Goal: Information Seeking & Learning: Learn about a topic

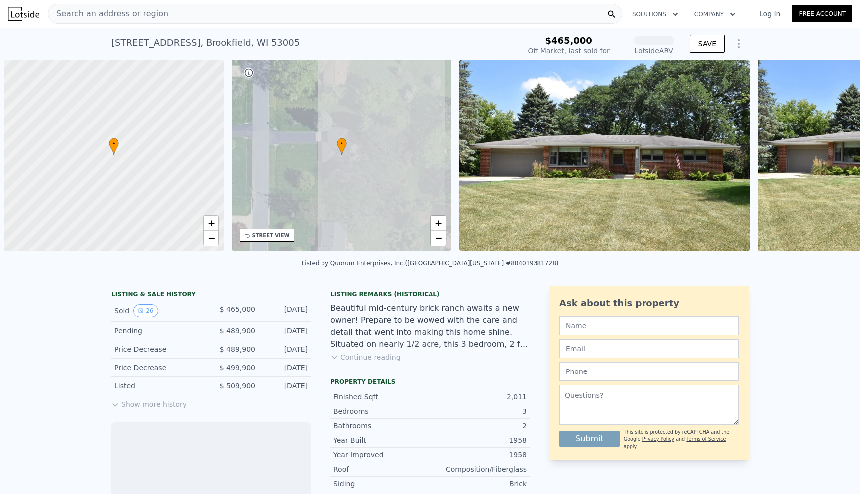
scroll to position [0, 4]
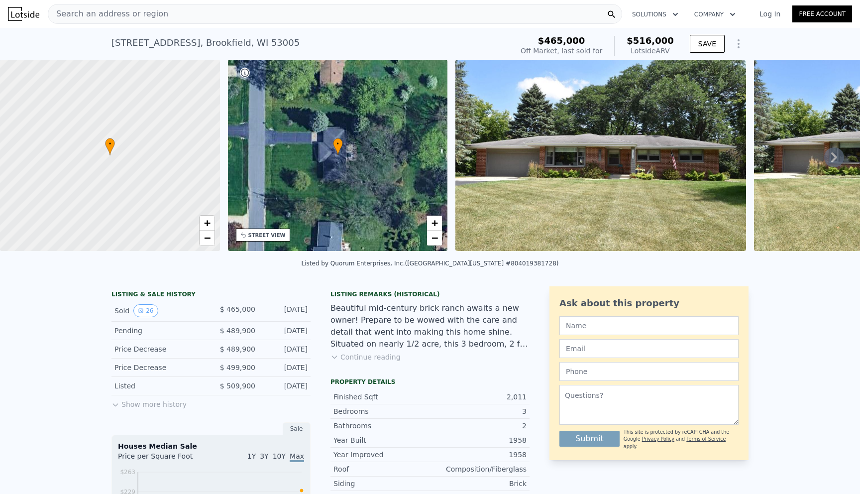
click at [590, 177] on img at bounding box center [600, 155] width 291 height 191
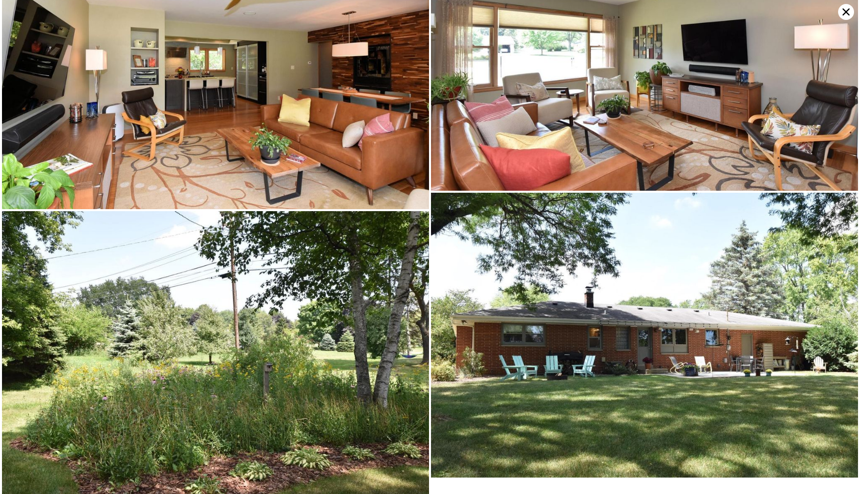
scroll to position [3239, 0]
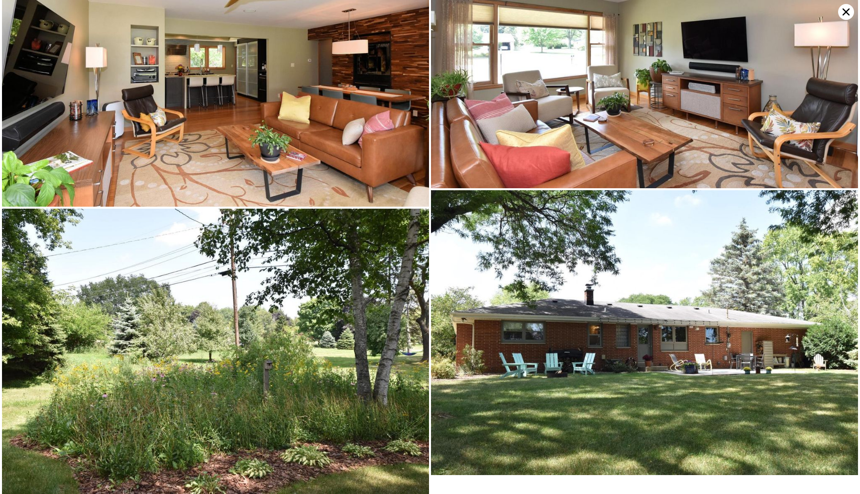
click at [845, 18] on icon at bounding box center [846, 12] width 16 height 16
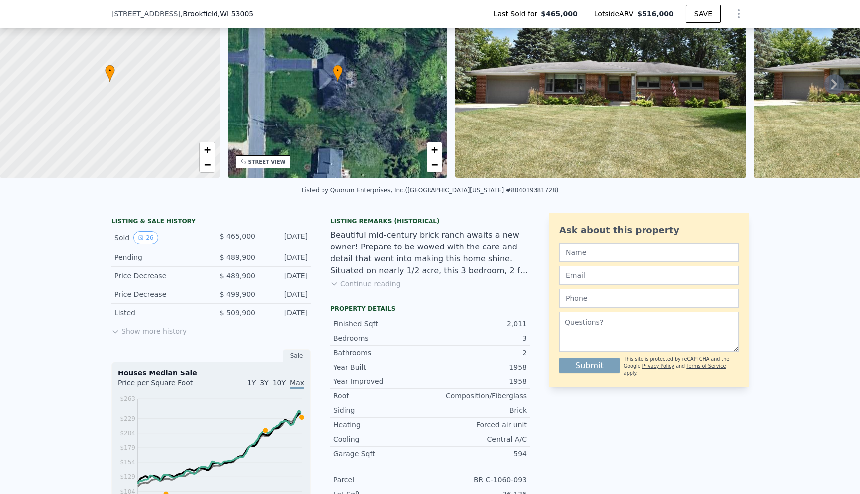
scroll to position [70, 0]
click at [334, 282] on icon at bounding box center [334, 284] width 8 height 8
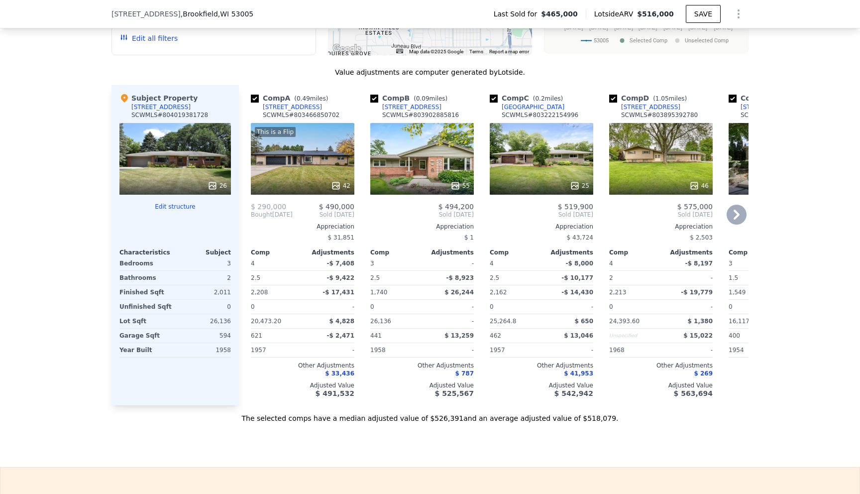
scroll to position [1042, 0]
click at [735, 210] on icon at bounding box center [737, 215] width 6 height 10
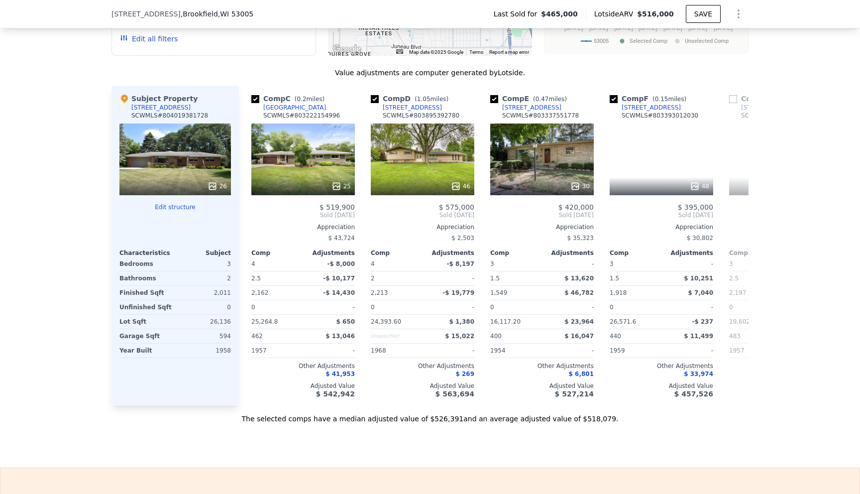
scroll to position [0, 239]
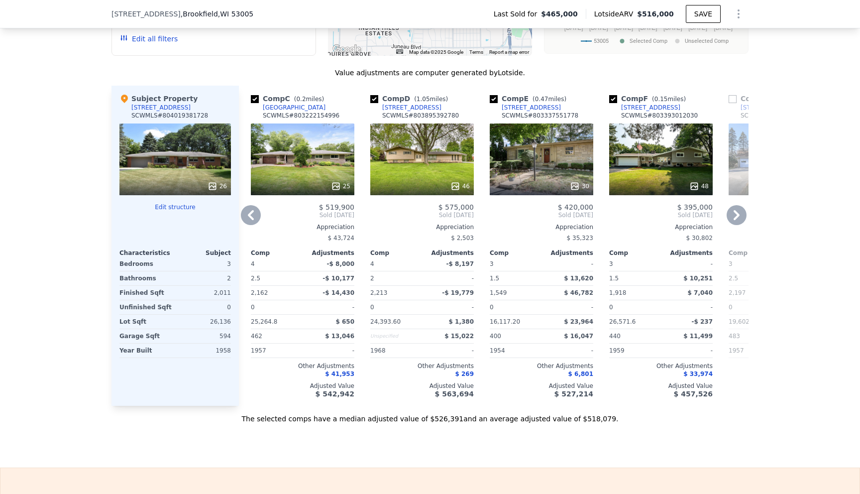
click at [735, 210] on icon at bounding box center [737, 215] width 6 height 10
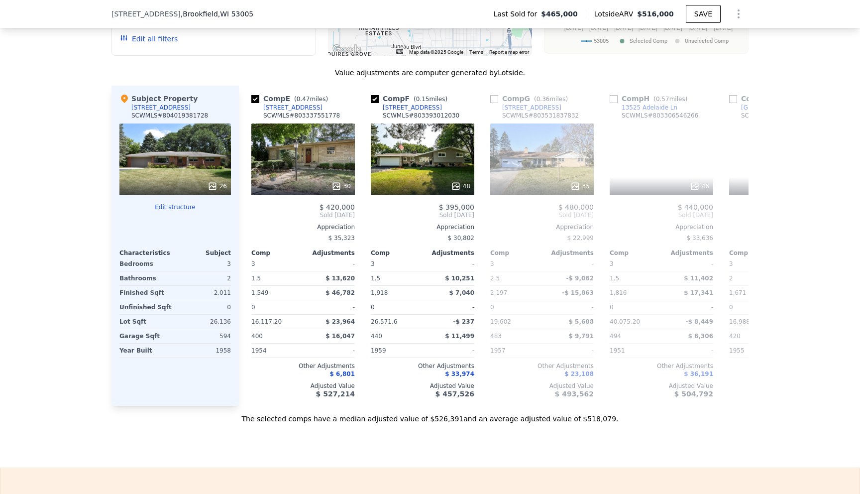
scroll to position [0, 478]
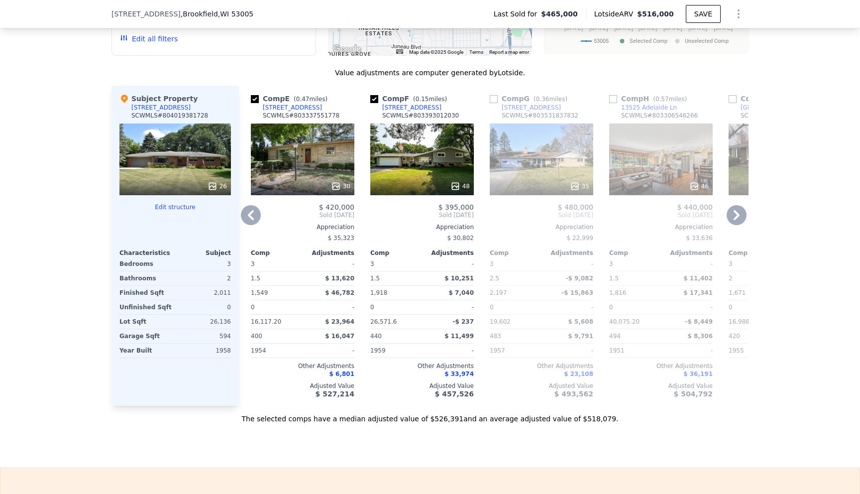
click at [247, 205] on icon at bounding box center [251, 215] width 20 height 20
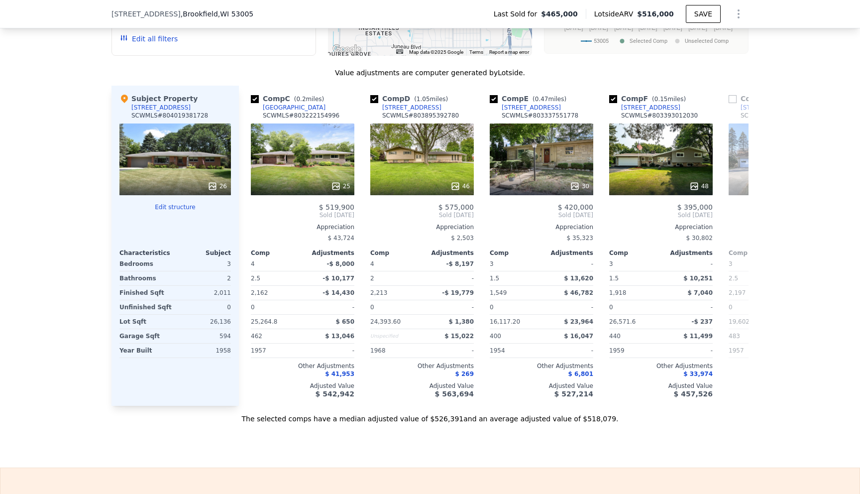
click at [247, 201] on div "Comp C ( 0.2 miles) [STREET_ADDRESS] # 803222154996 25 $ 519,900 Sold [DATE] Ap…" at bounding box center [302, 246] width 111 height 320
click at [247, 205] on icon at bounding box center [251, 215] width 20 height 20
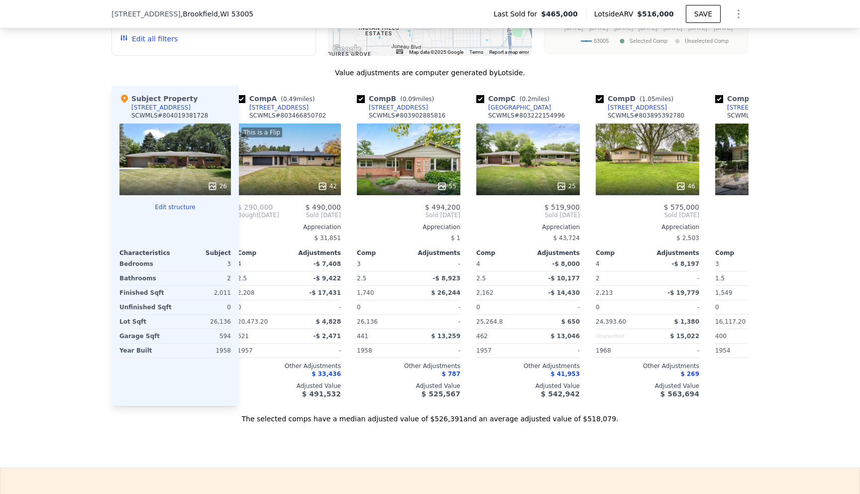
scroll to position [0, 0]
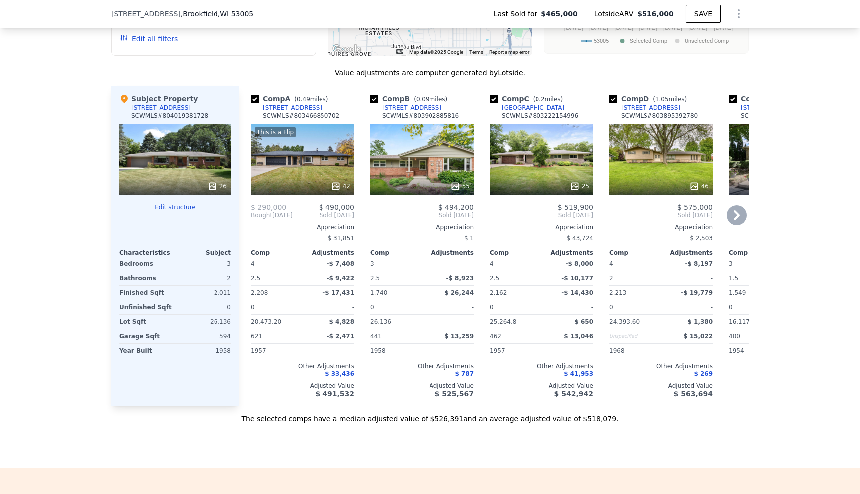
click at [735, 210] on icon at bounding box center [737, 215] width 6 height 10
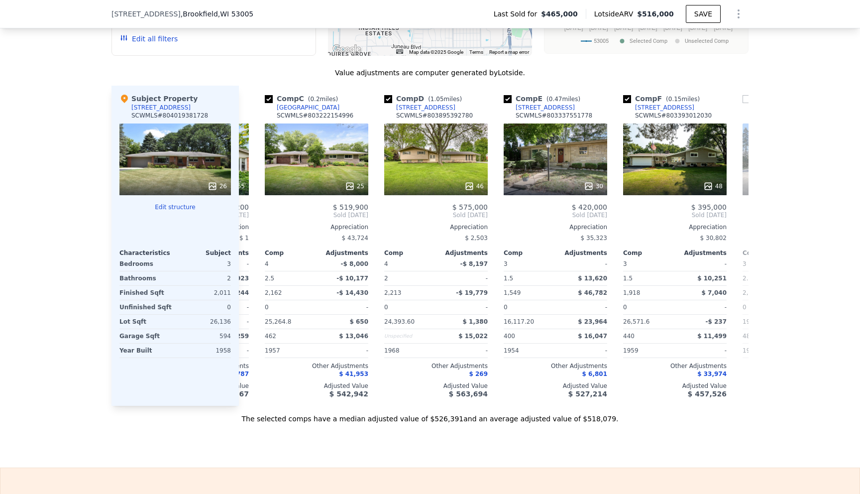
scroll to position [0, 239]
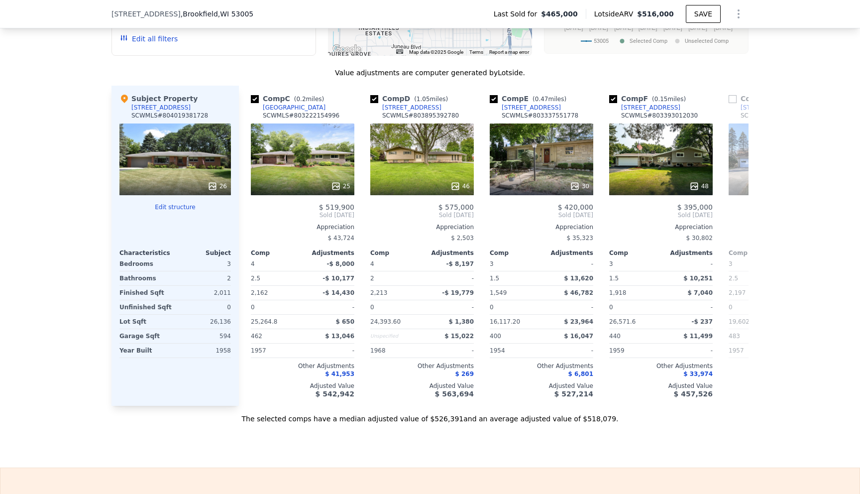
click at [735, 211] on span "Sold [DATE]" at bounding box center [781, 215] width 104 height 8
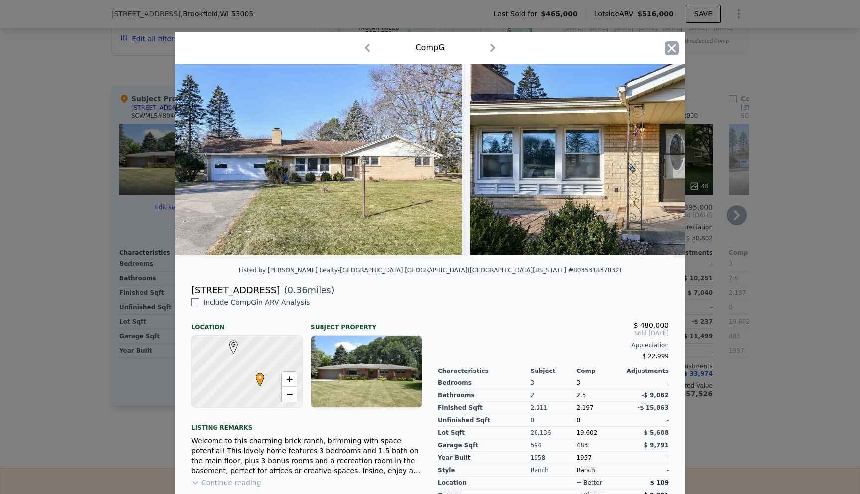
click at [669, 45] on icon "button" at bounding box center [672, 48] width 8 height 8
